Goal: Share content: Share content

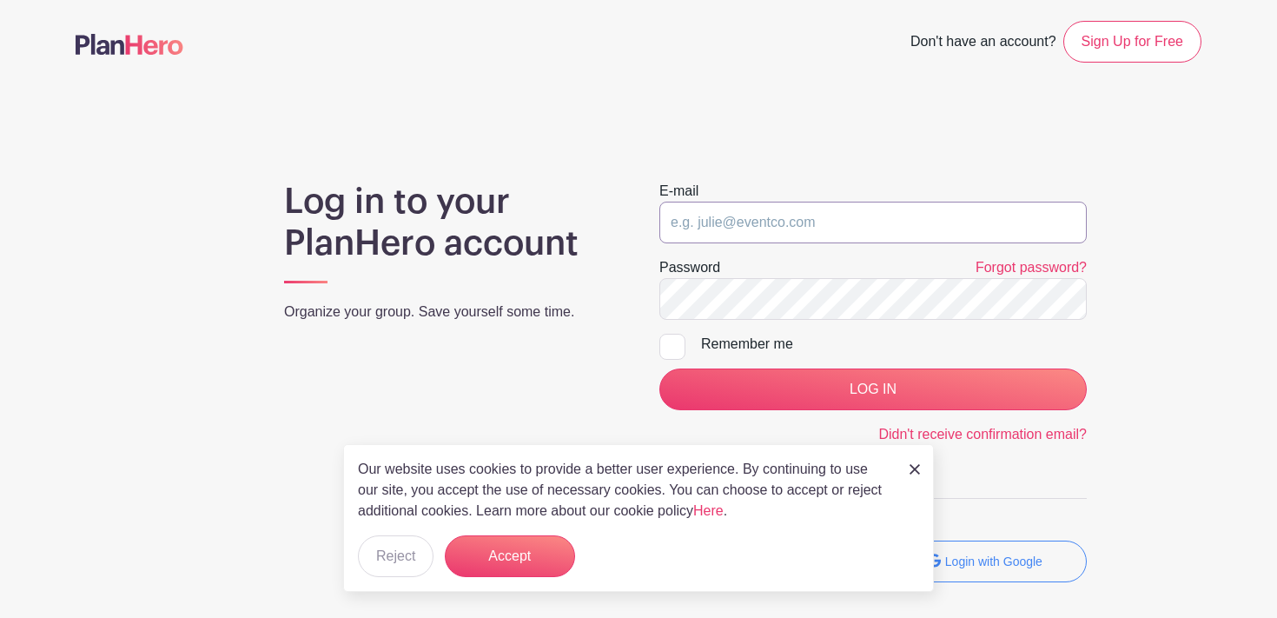
click at [749, 237] on input "email" at bounding box center [872, 223] width 427 height 42
type input "mwest@rlas-116.org"
click at [912, 466] on img at bounding box center [914, 469] width 10 height 10
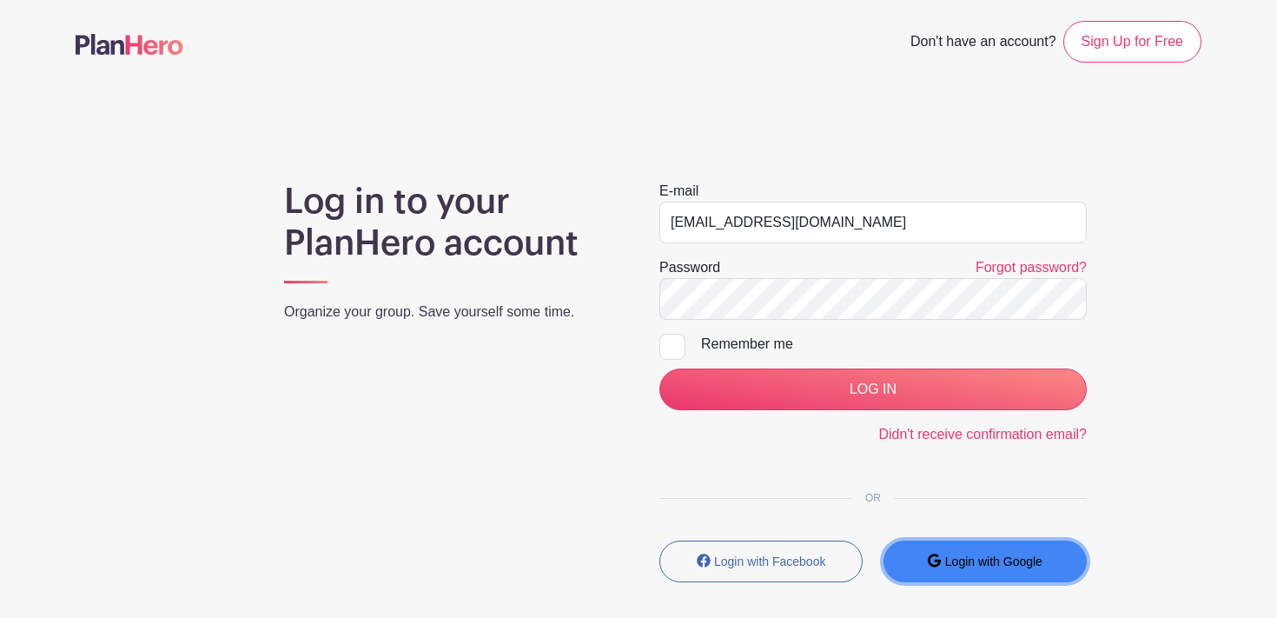
click at [947, 566] on small "Login with Google" at bounding box center [993, 561] width 97 height 14
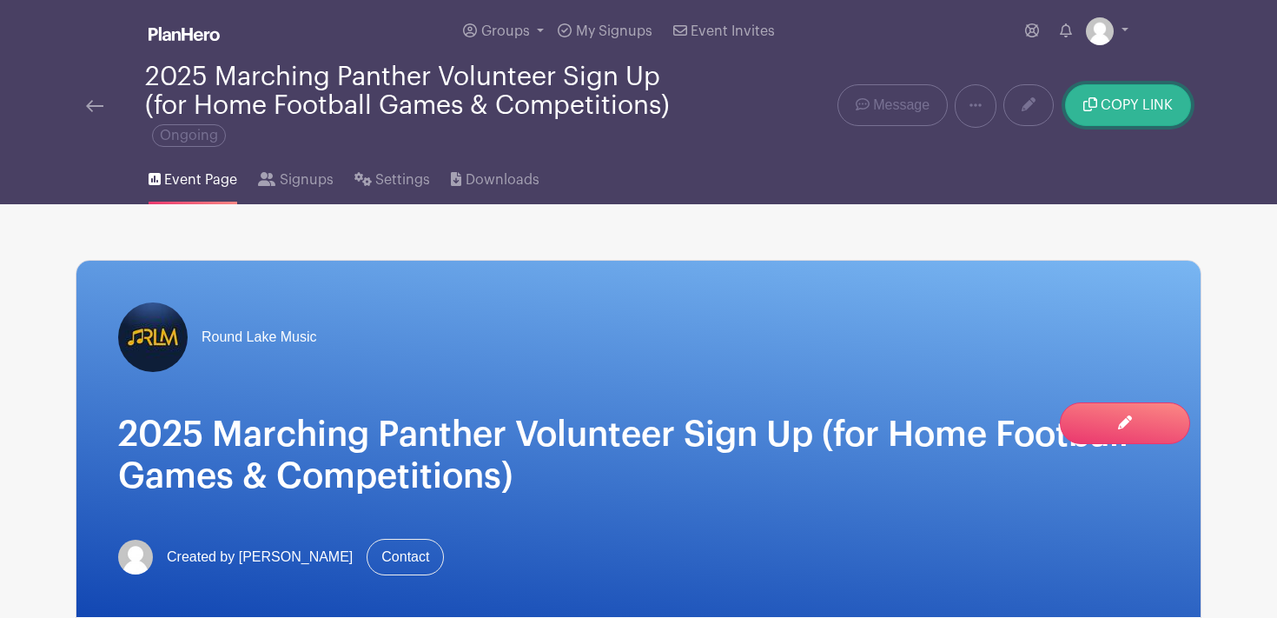
click at [1113, 98] on span "COPY LINK" at bounding box center [1137, 105] width 72 height 14
